Goal: Obtain resource: Download file/media

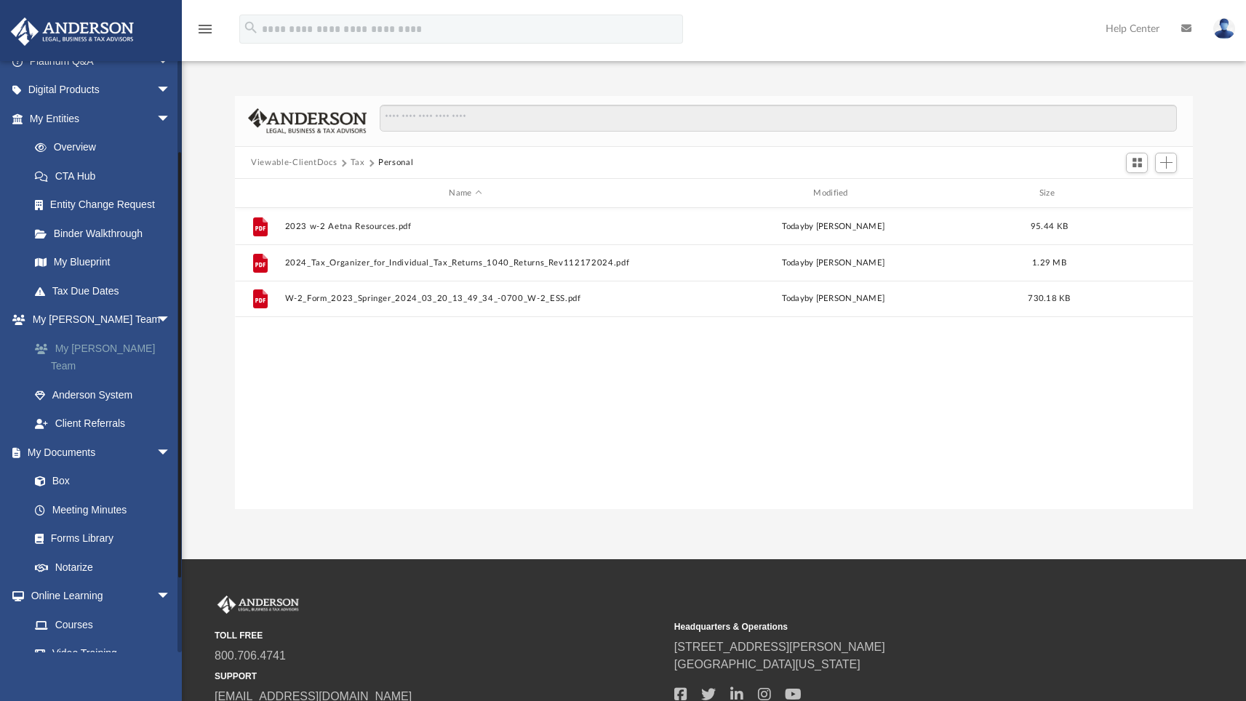
scroll to position [148, 0]
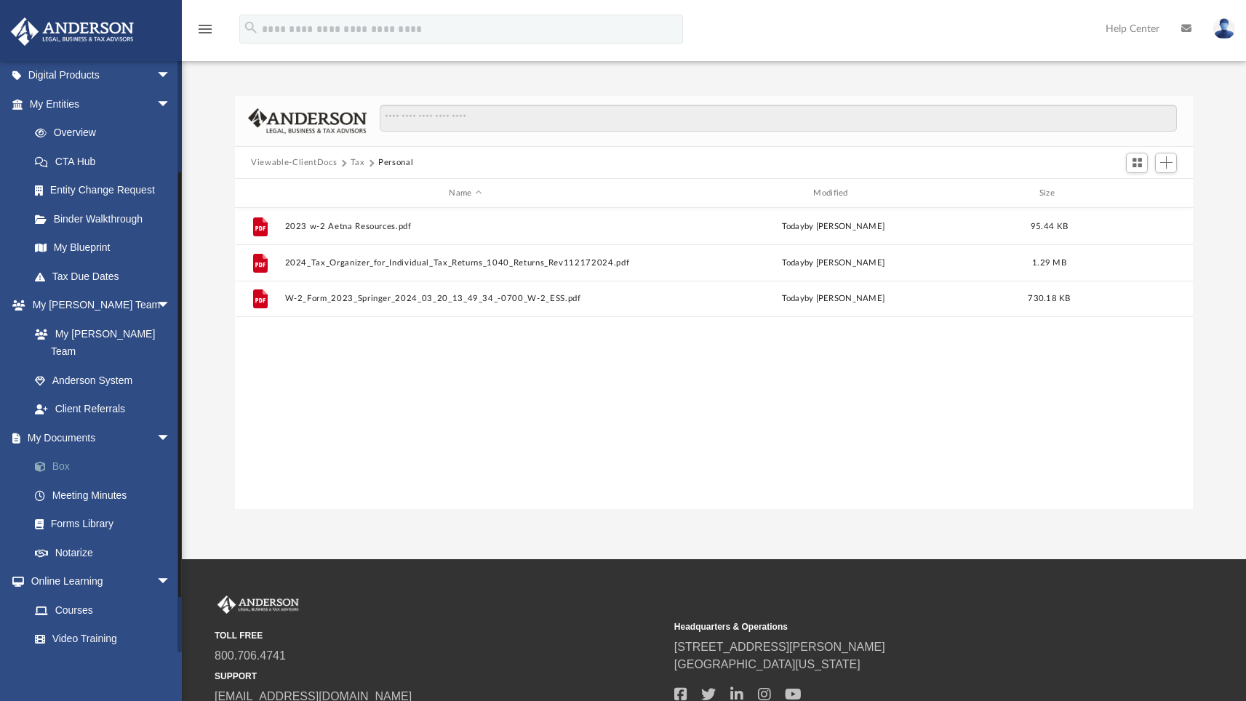
click at [57, 453] on link "Box" at bounding box center [106, 467] width 172 height 29
click at [81, 23] on img at bounding box center [73, 31] width 132 height 28
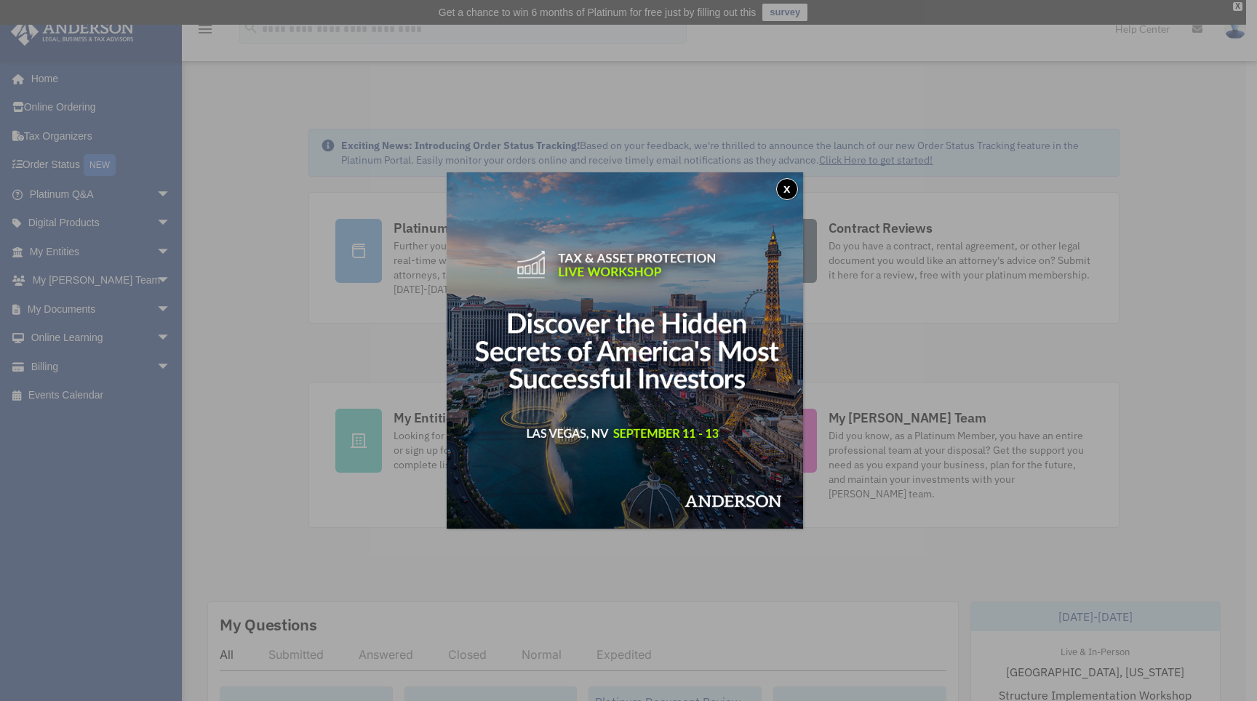
click at [788, 190] on button "x" at bounding box center [787, 189] width 22 height 22
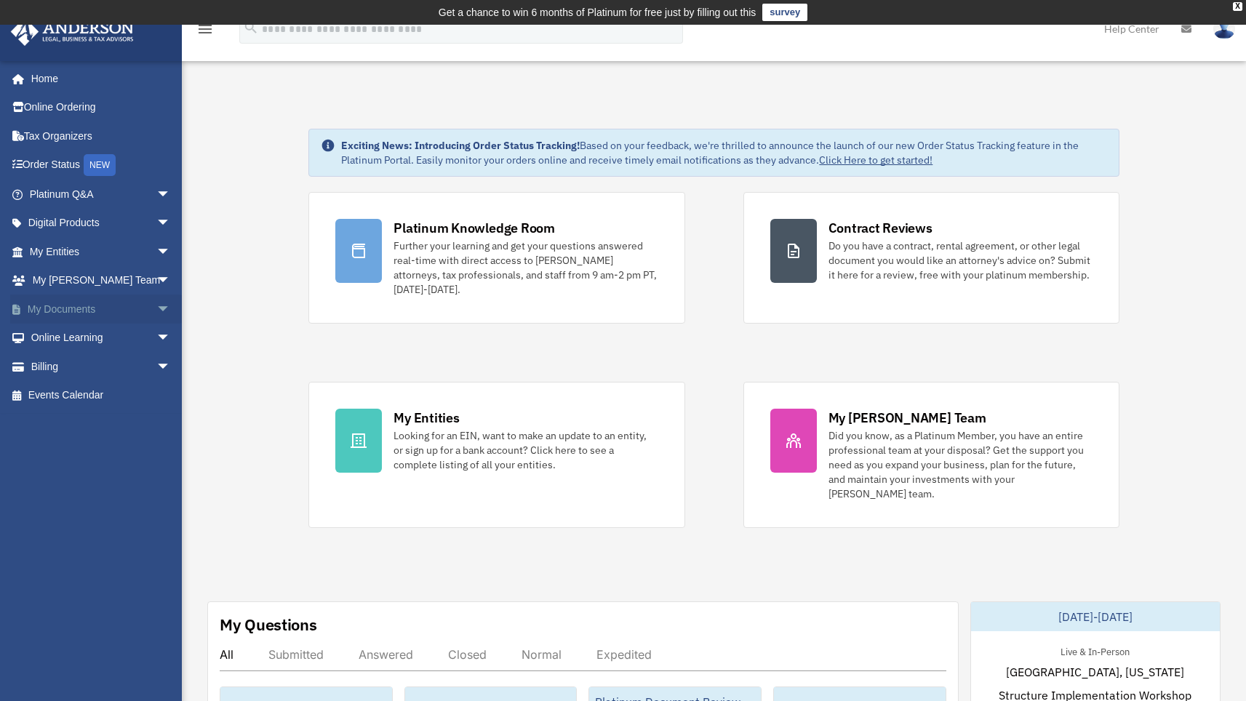
click at [89, 305] on link "My Documents arrow_drop_down" at bounding box center [101, 309] width 183 height 29
click at [156, 310] on span "arrow_drop_down" at bounding box center [170, 310] width 29 height 30
click at [60, 335] on link "Box" at bounding box center [106, 338] width 172 height 29
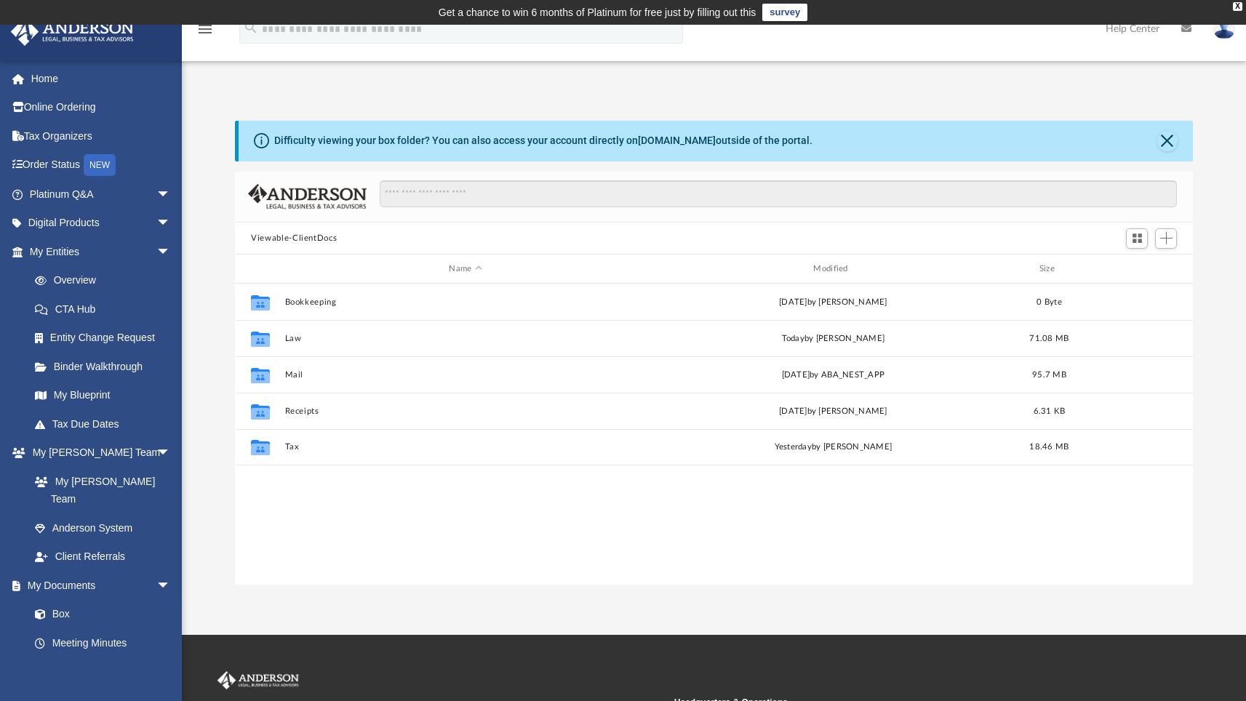
scroll to position [319, 947]
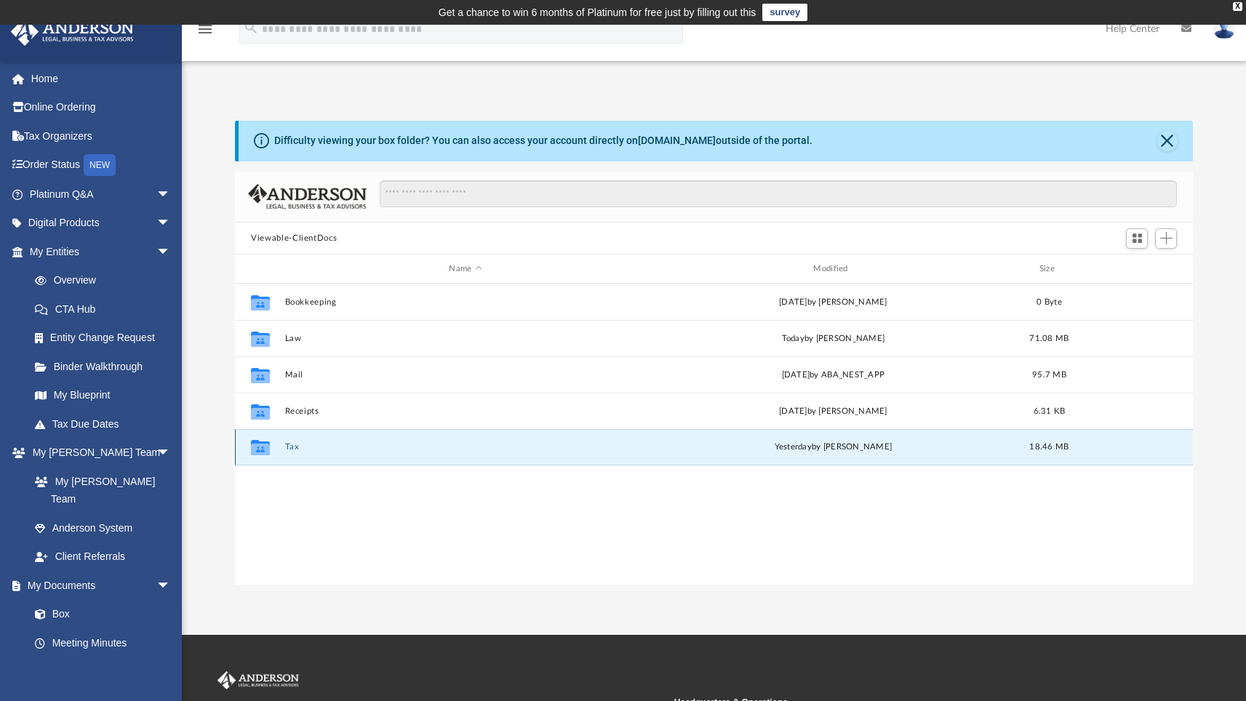
click at [293, 447] on button "Tax" at bounding box center [466, 446] width 362 height 9
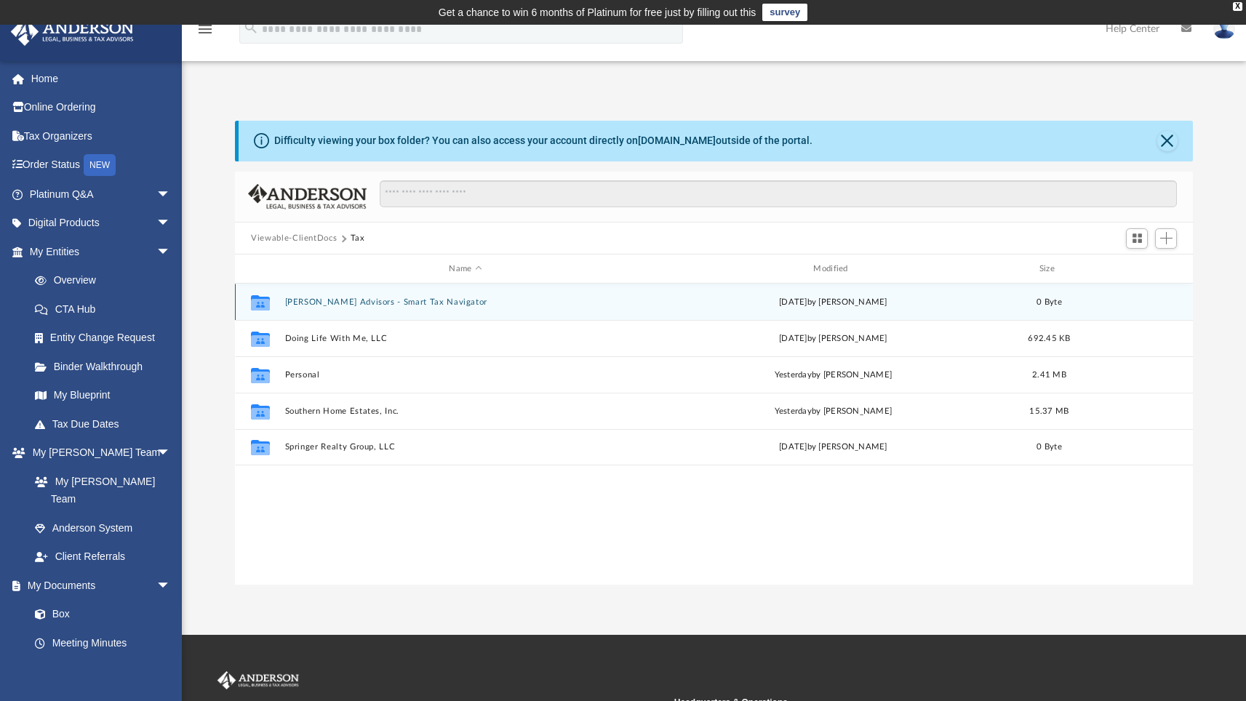
click at [327, 303] on button "[PERSON_NAME] Advisors - Smart Tax Navigator" at bounding box center [466, 302] width 362 height 9
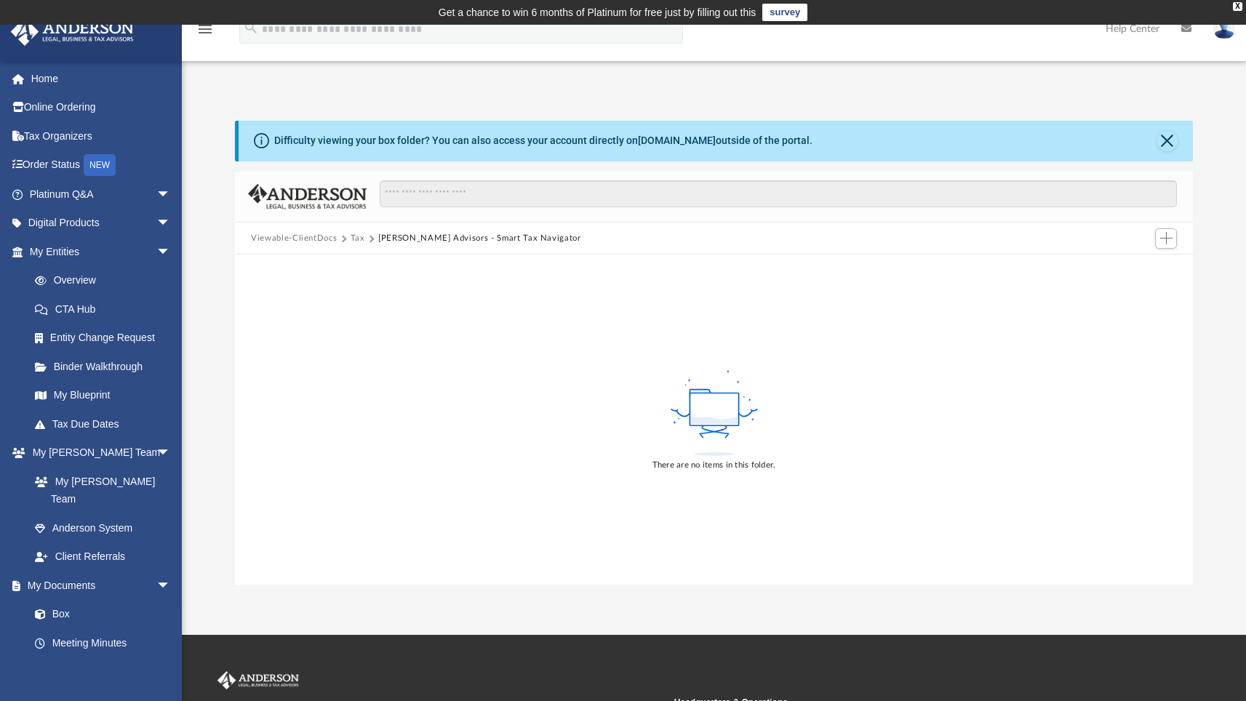
click at [319, 236] on button "Viewable-ClientDocs" at bounding box center [294, 238] width 86 height 13
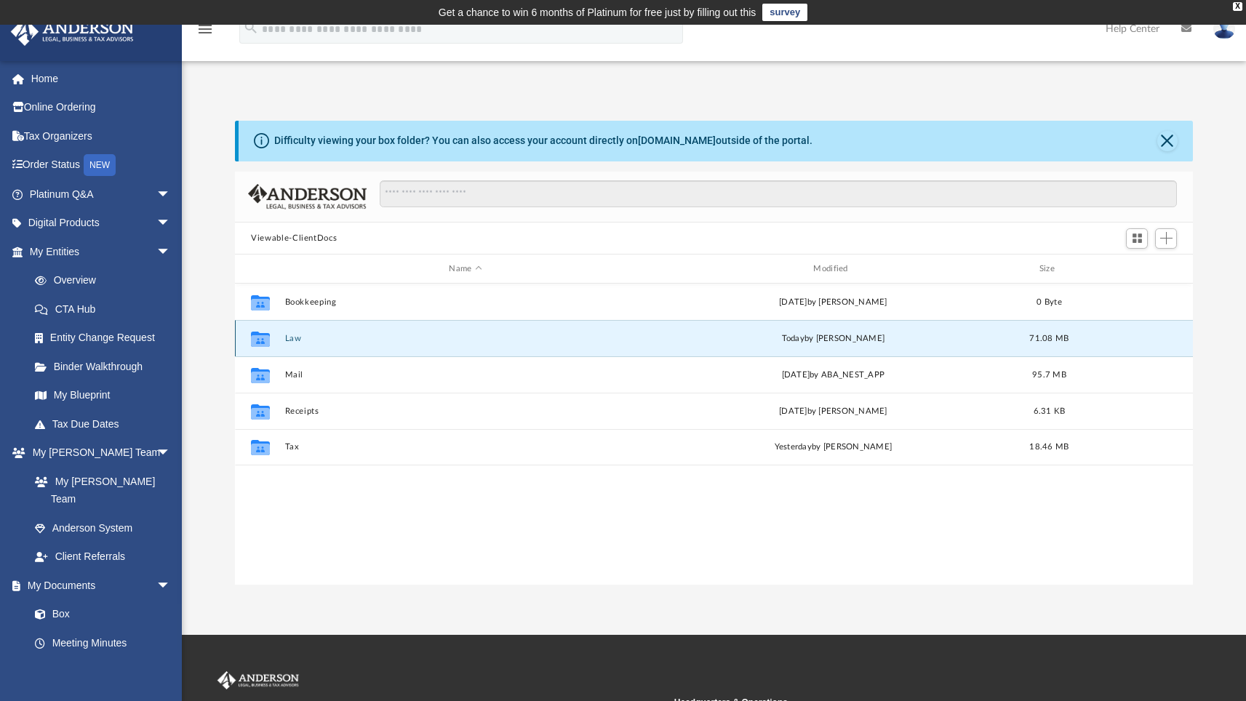
click at [293, 335] on button "Law" at bounding box center [466, 338] width 362 height 9
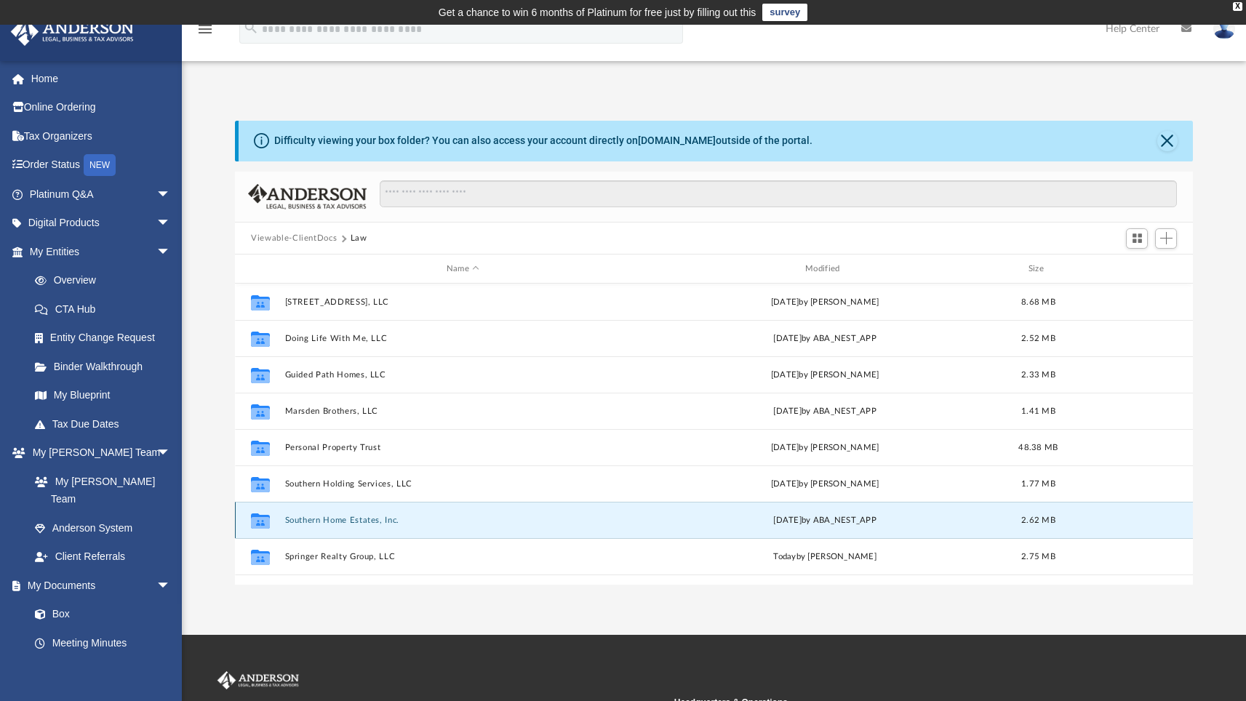
click at [337, 520] on button "Southern Home Estates, Inc." at bounding box center [463, 520] width 356 height 9
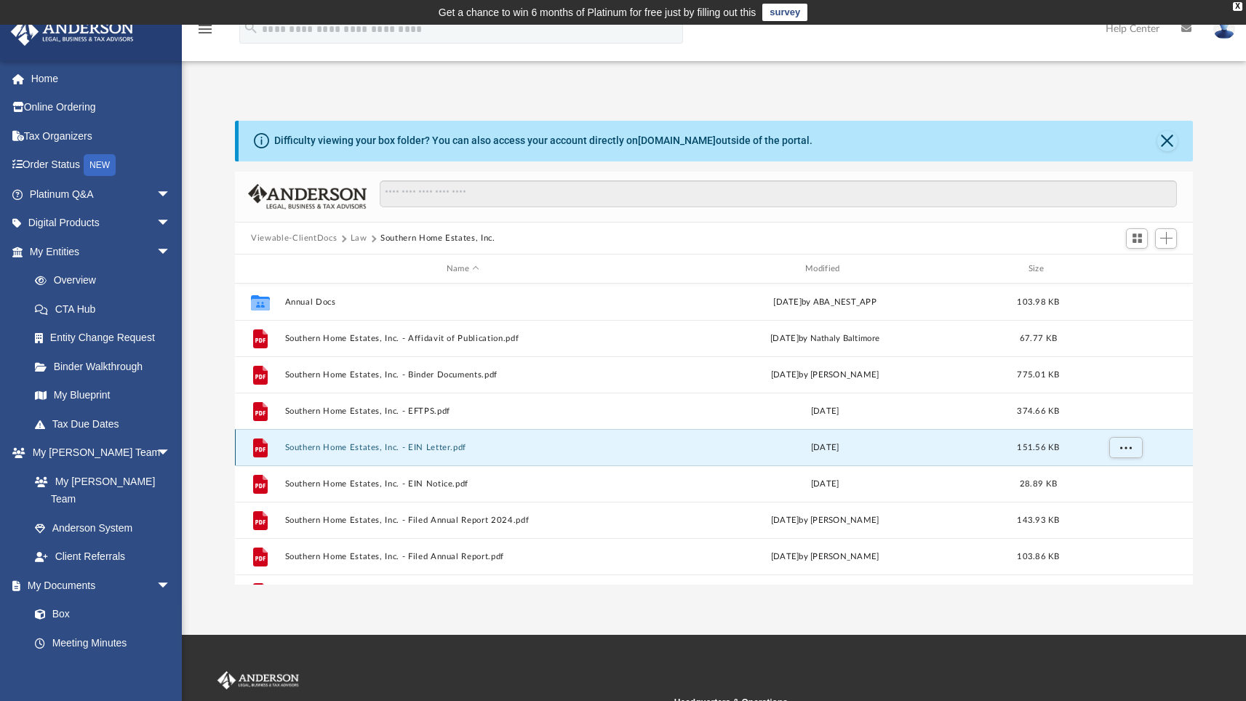
click at [314, 447] on button "Southern Home Estates, Inc. - EIN Letter.pdf" at bounding box center [463, 447] width 356 height 9
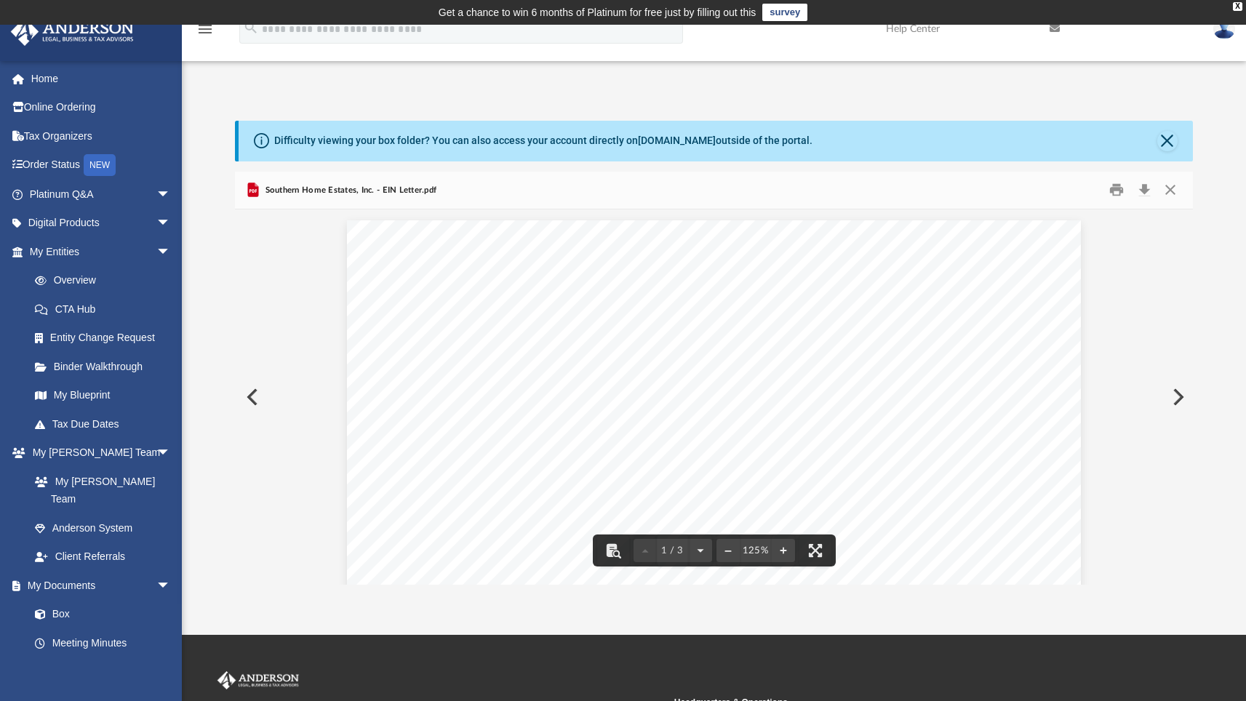
drag, startPoint x: 820, startPoint y: 365, endPoint x: 851, endPoint y: 365, distance: 31.3
click at [851, 365] on div "Page 1" at bounding box center [714, 697] width 735 height 955
click at [851, 366] on div "Page 1" at bounding box center [714, 697] width 735 height 955
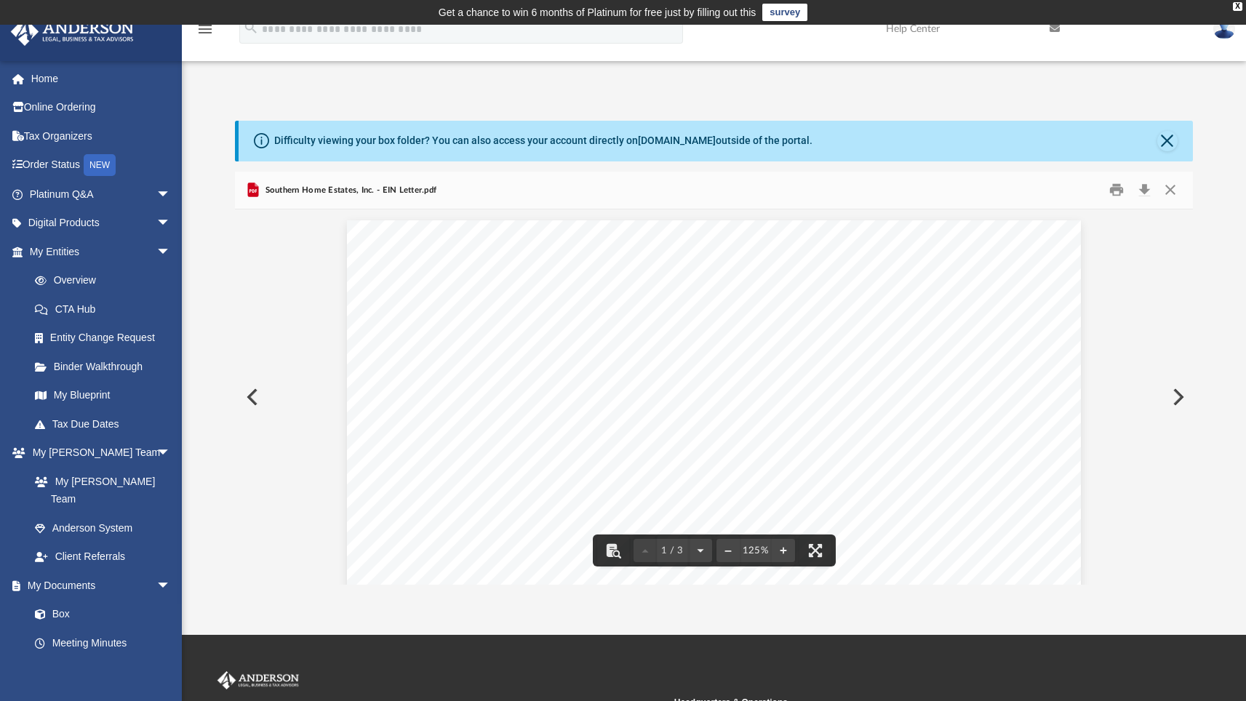
click at [851, 366] on div "Page 1" at bounding box center [714, 697] width 735 height 955
drag, startPoint x: 819, startPoint y: 362, endPoint x: 888, endPoint y: 367, distance: 68.6
click at [888, 367] on div "Page 1" at bounding box center [714, 697] width 735 height 955
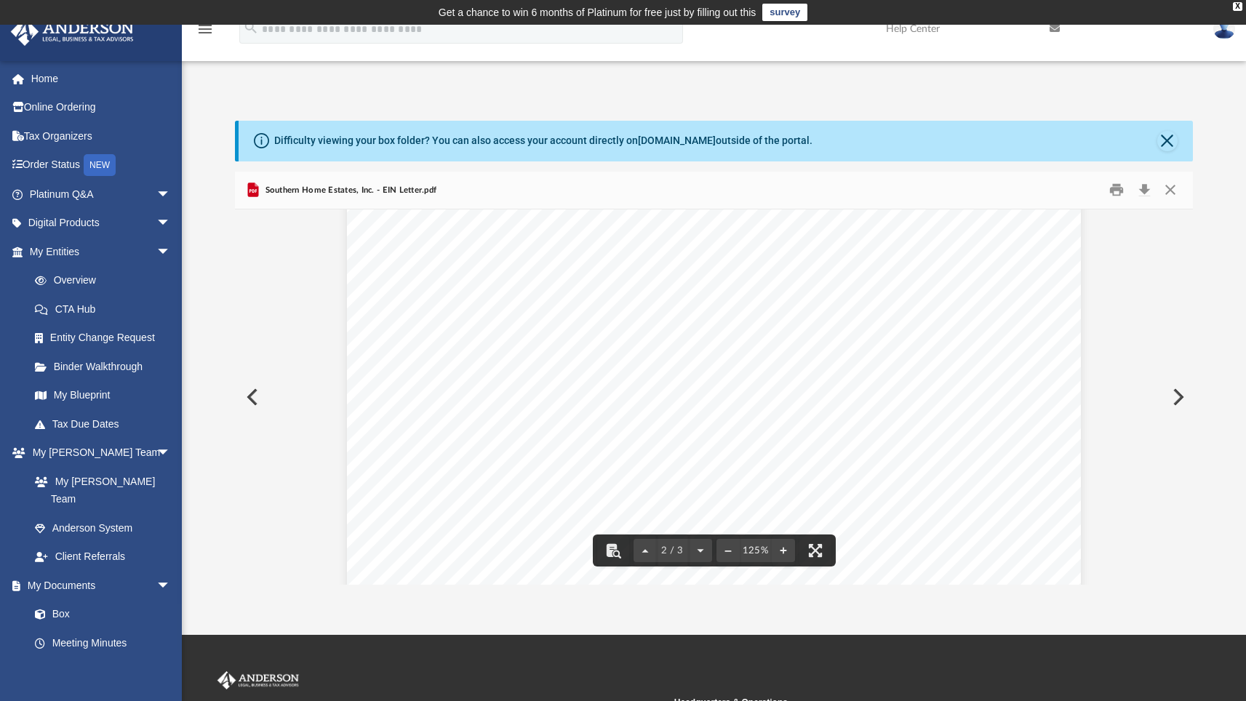
scroll to position [143, 0]
click at [1168, 191] on button "Close" at bounding box center [1170, 190] width 26 height 23
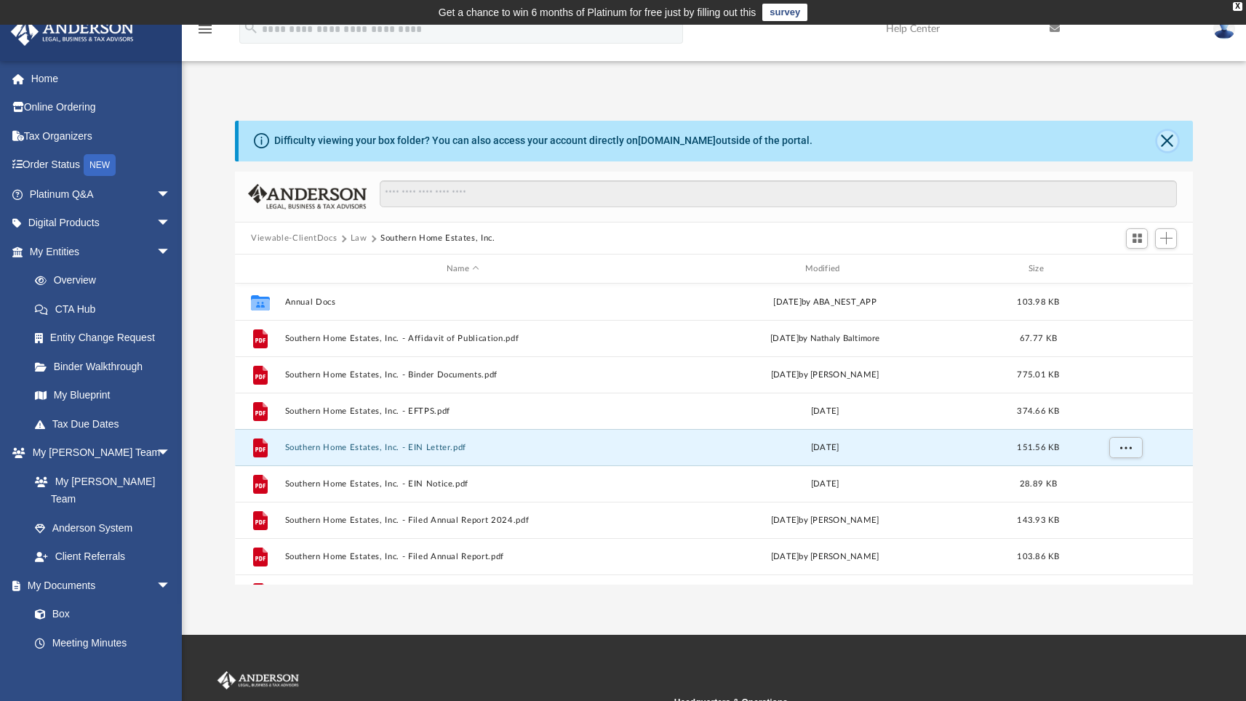
click at [1166, 137] on button "Close" at bounding box center [1168, 141] width 20 height 20
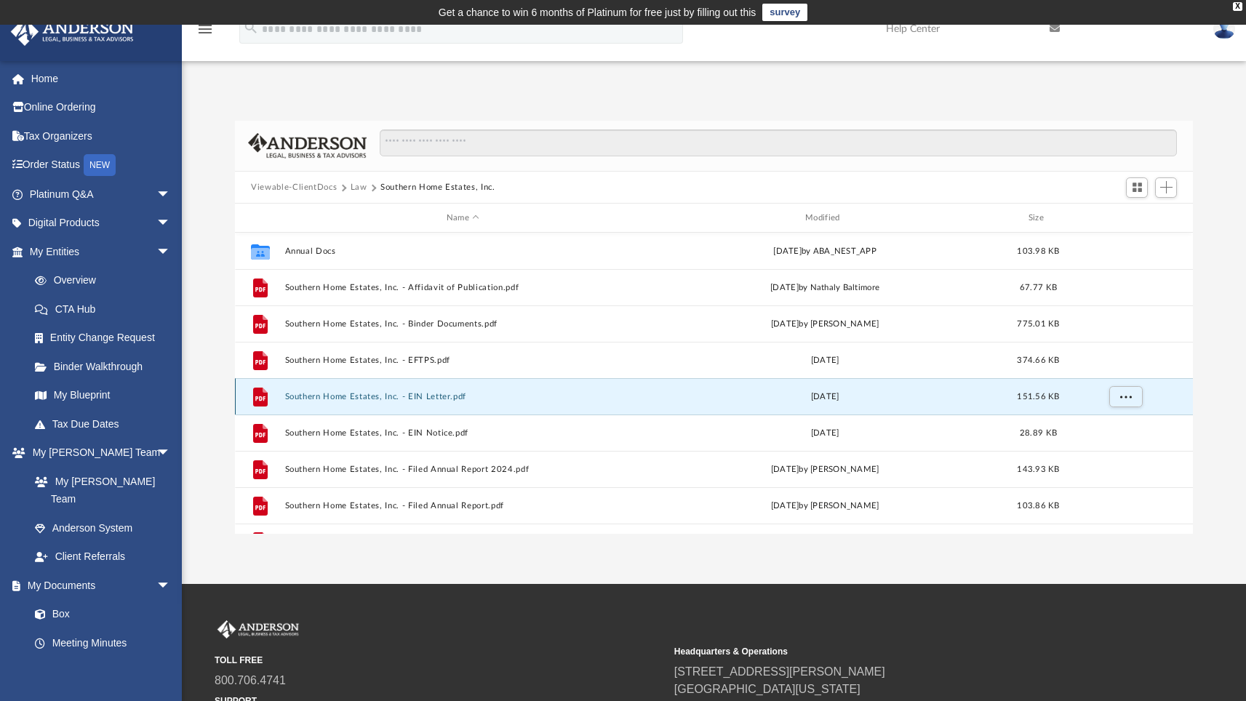
scroll to position [25, 0]
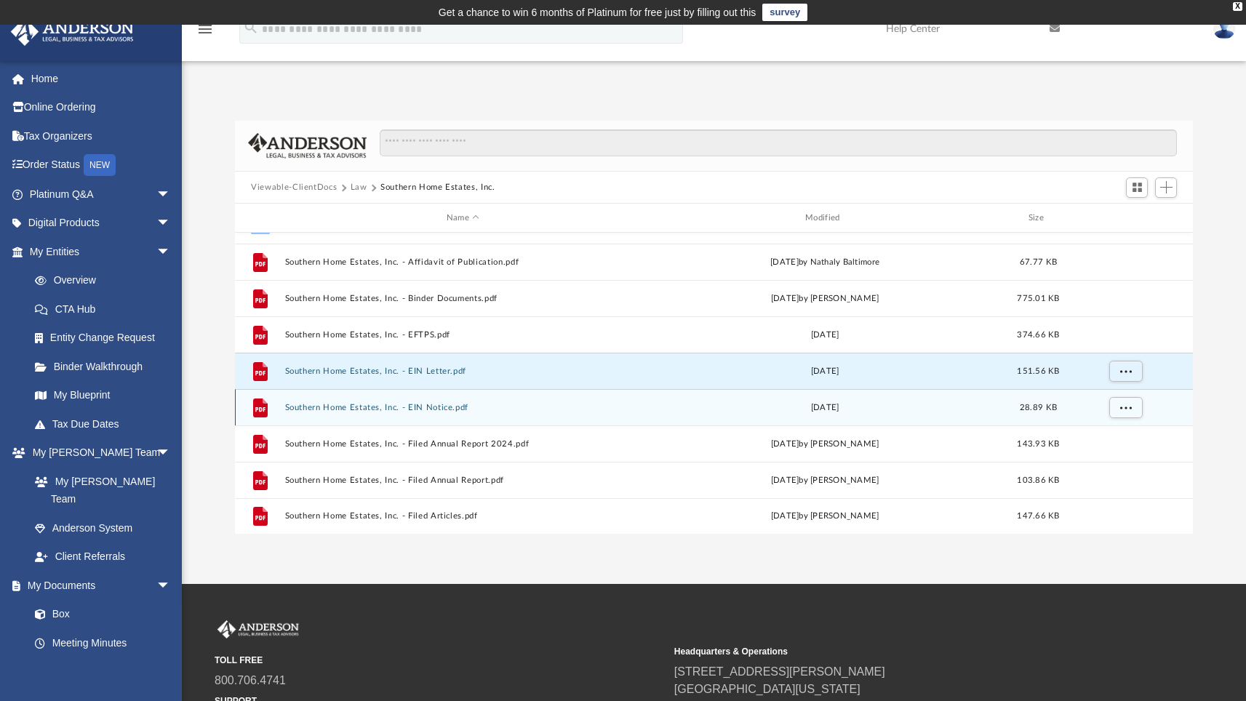
click at [368, 407] on button "Southern Home Estates, Inc. - EIN Notice.pdf" at bounding box center [463, 407] width 356 height 9
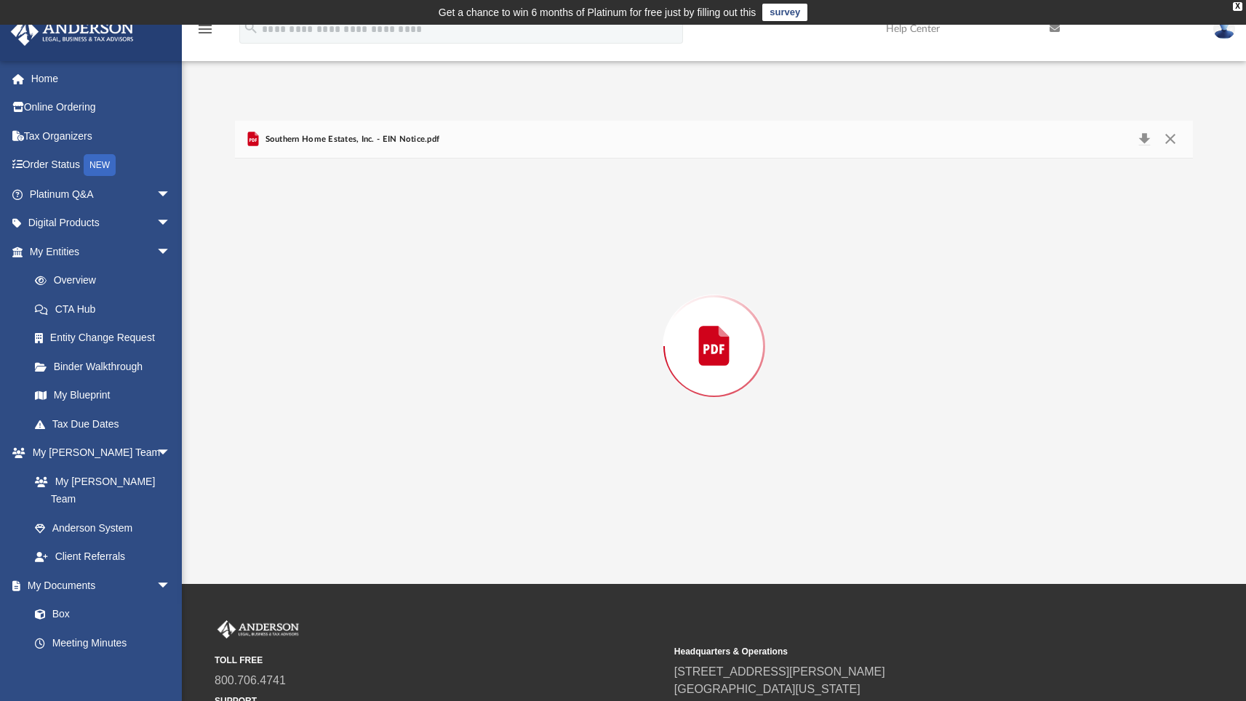
click at [368, 407] on div "Preview" at bounding box center [714, 346] width 958 height 375
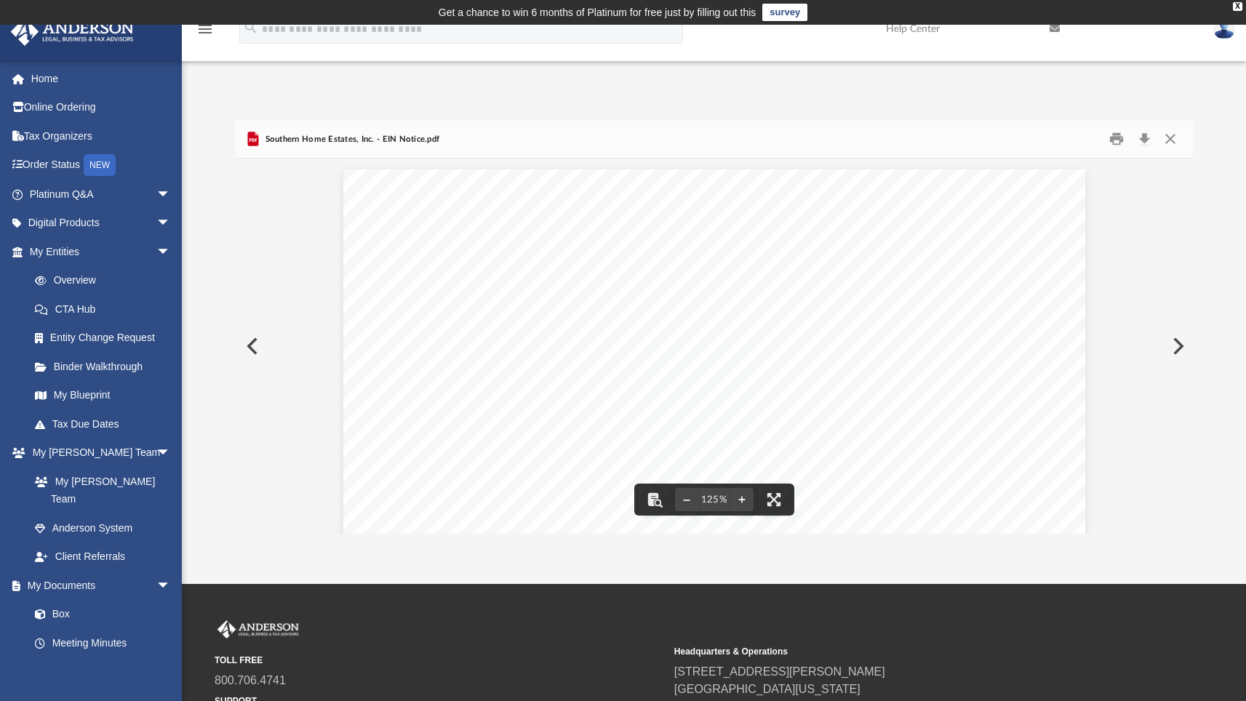
click at [1027, 333] on div "Page 1" at bounding box center [714, 650] width 742 height 960
click at [1169, 133] on button "Close" at bounding box center [1170, 139] width 26 height 23
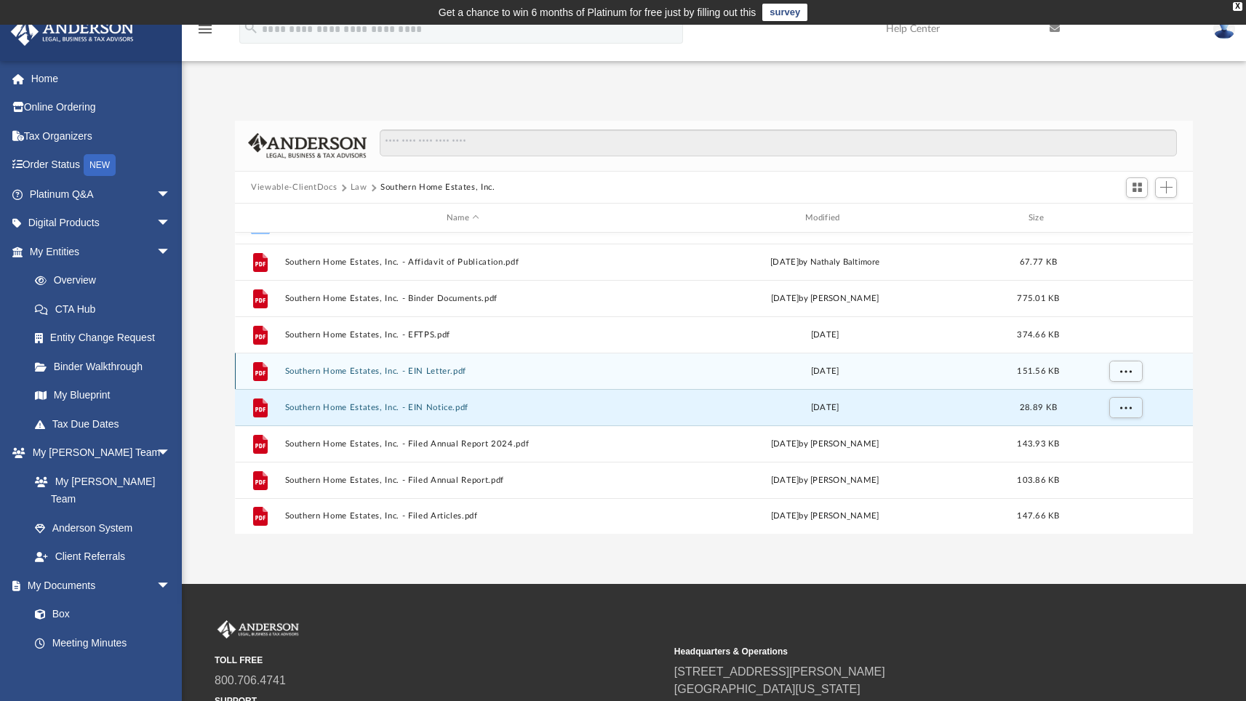
click at [355, 369] on button "Southern Home Estates, Inc. - EIN Letter.pdf" at bounding box center [463, 371] width 356 height 9
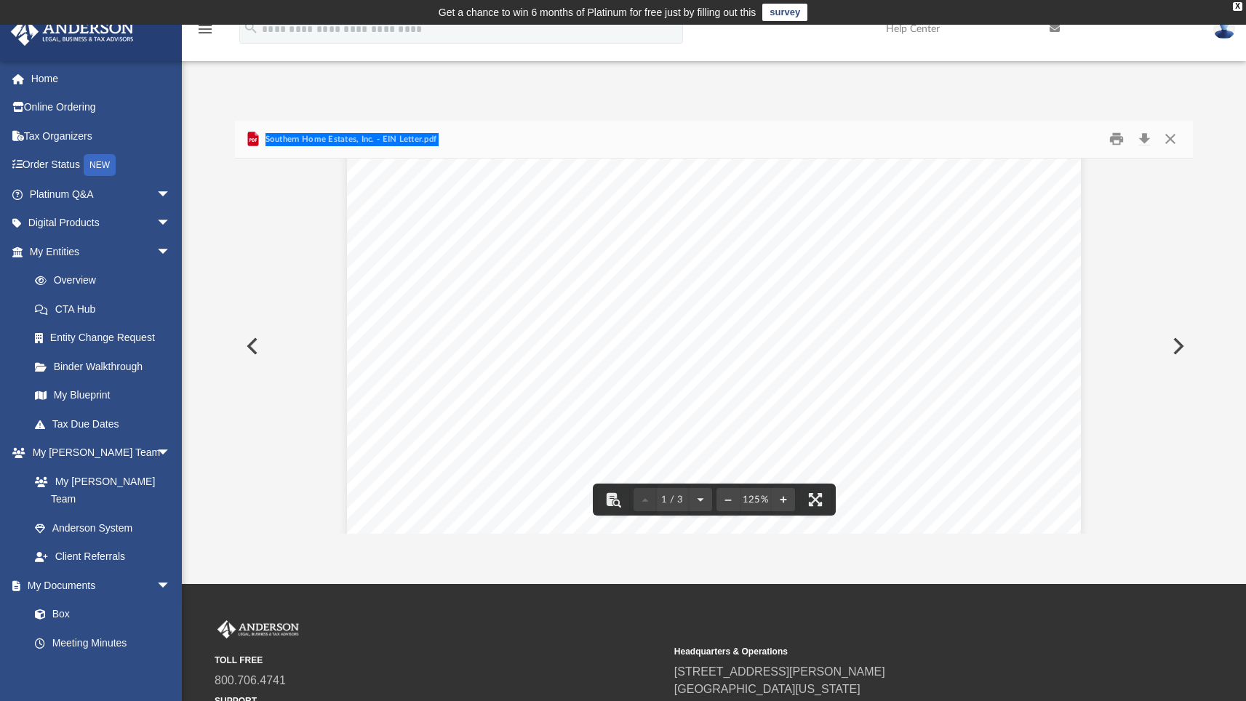
scroll to position [225, 0]
